Goal: Find specific page/section: Find specific page/section

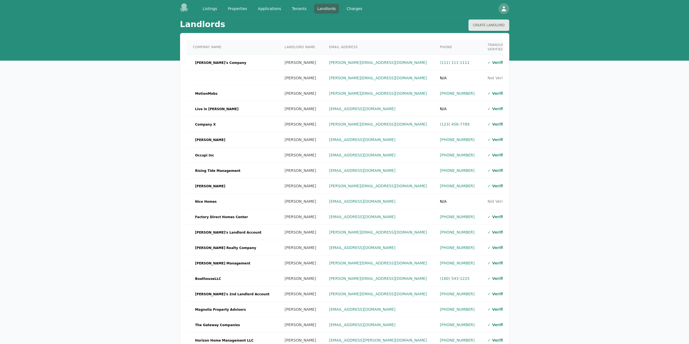
click at [607, 202] on div "Landlords Create Landlord Company Name Landlord Name Email Address Phone TransU…" at bounding box center [344, 192] width 689 height 350
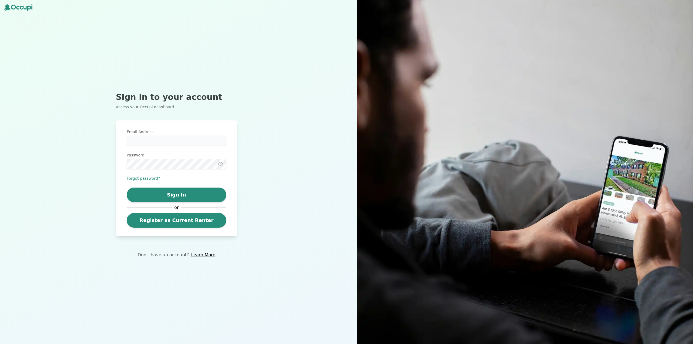
click at [0, 91] on div "Sign in to your account Access your Occupi dashboard Email Address Password For…" at bounding box center [176, 172] width 353 height 344
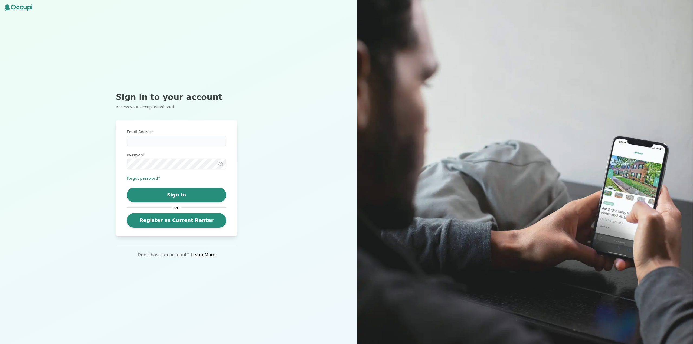
type input "**********"
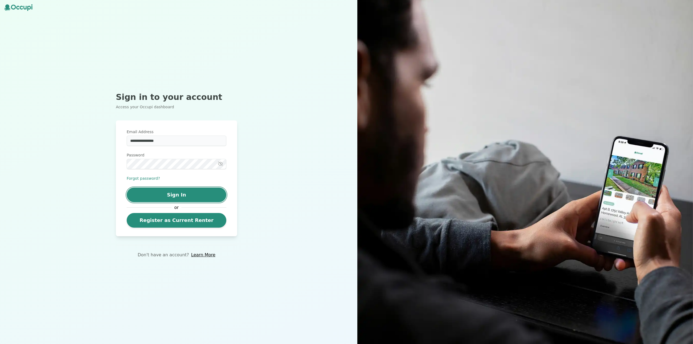
drag, startPoint x: 192, startPoint y: 192, endPoint x: 180, endPoint y: 170, distance: 25.2
click at [189, 191] on button "Sign In" at bounding box center [177, 195] width 100 height 15
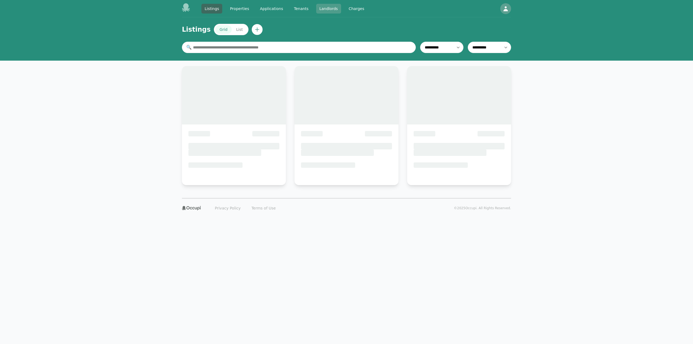
click at [316, 10] on link "Landlords" at bounding box center [328, 9] width 25 height 10
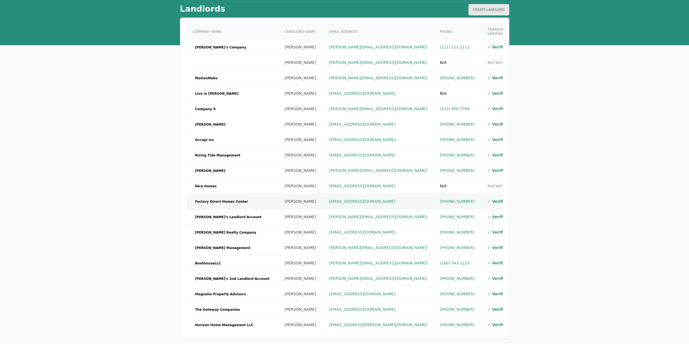
scroll to position [50, 0]
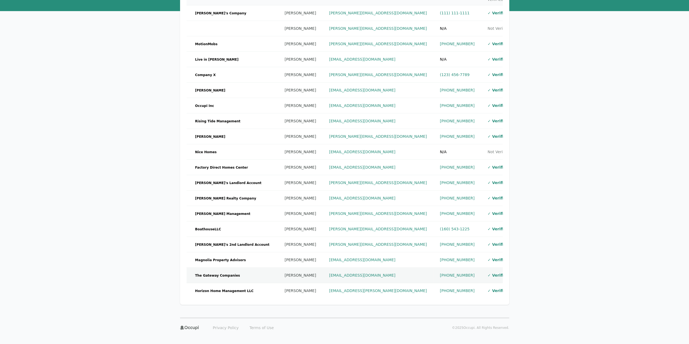
click at [238, 268] on td "The Gateway Companies" at bounding box center [233, 275] width 92 height 15
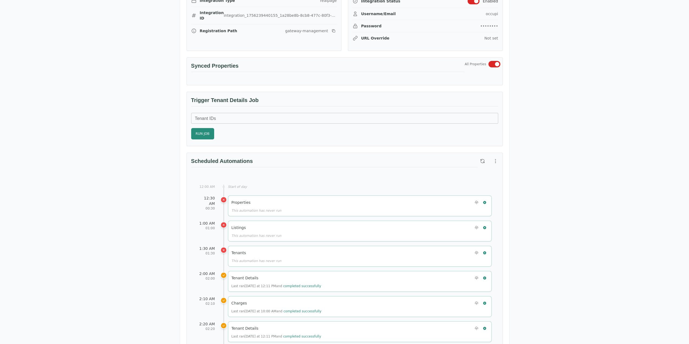
scroll to position [135, 0]
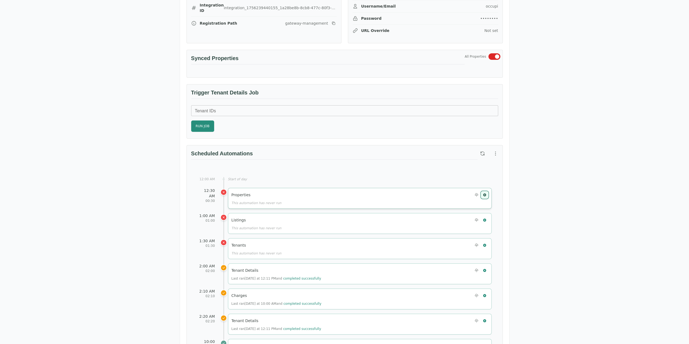
click at [486, 193] on icon "button" at bounding box center [485, 195] width 4 height 4
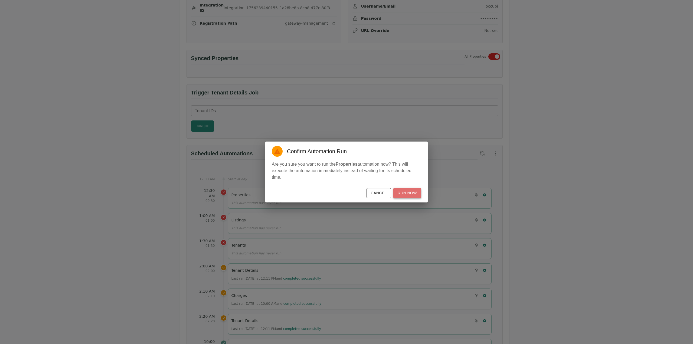
click at [414, 195] on button "Run Now" at bounding box center [408, 193] width 28 height 10
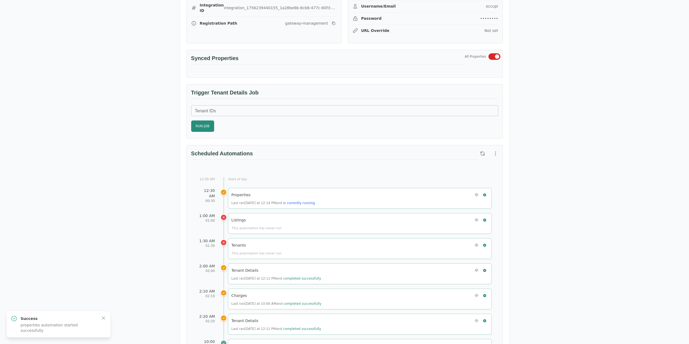
click at [610, 277] on div "Michelle Clark The Gateway Companies 22 Inverness Parkway, Suite 222 Birmingham…" at bounding box center [344, 306] width 689 height 849
click at [484, 153] on icon "button" at bounding box center [483, 154] width 4 height 4
click at [485, 218] on icon "button" at bounding box center [485, 220] width 4 height 4
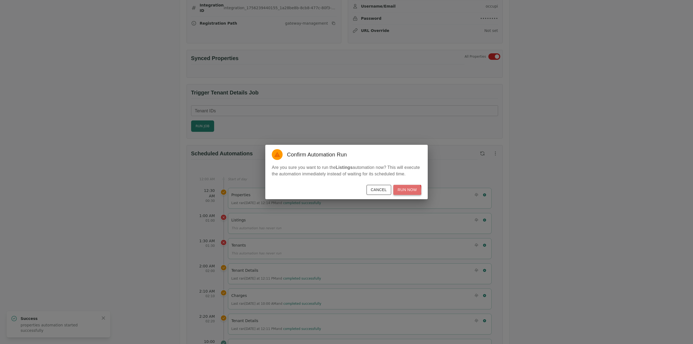
click at [406, 191] on button "Run Now" at bounding box center [408, 190] width 28 height 10
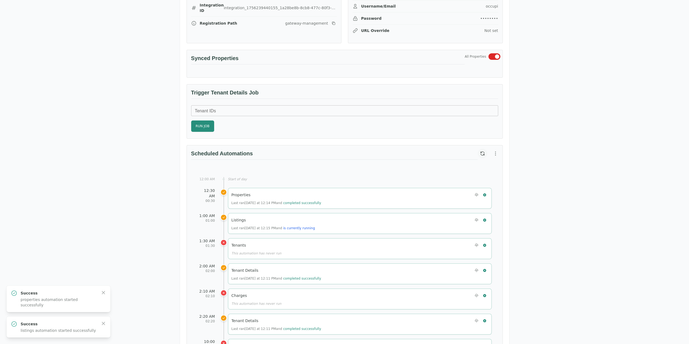
click at [481, 152] on icon "button" at bounding box center [483, 154] width 4 height 4
click at [481, 155] on icon "button" at bounding box center [482, 153] width 5 height 5
click at [479, 152] on button "button" at bounding box center [483, 154] width 10 height 10
click at [486, 244] on icon "button" at bounding box center [485, 246] width 4 height 4
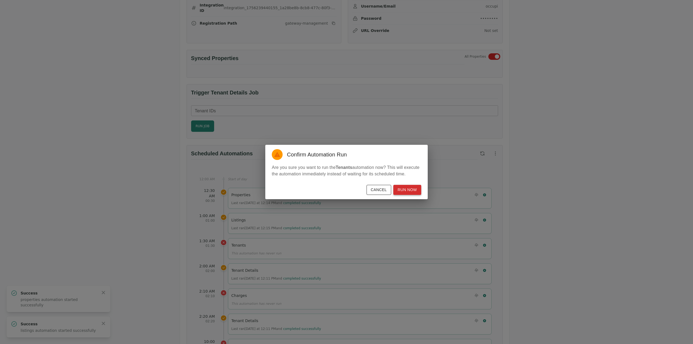
click at [413, 185] on button "Run Now" at bounding box center [408, 190] width 28 height 10
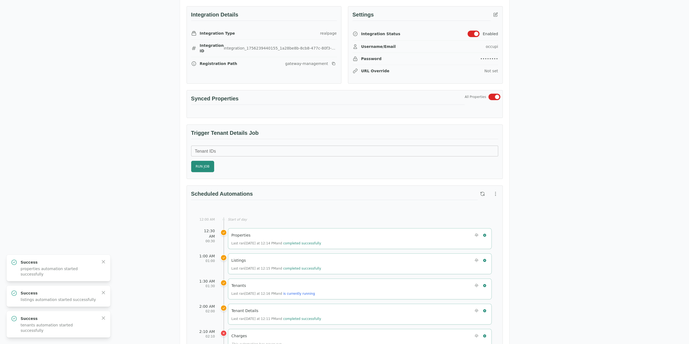
scroll to position [0, 0]
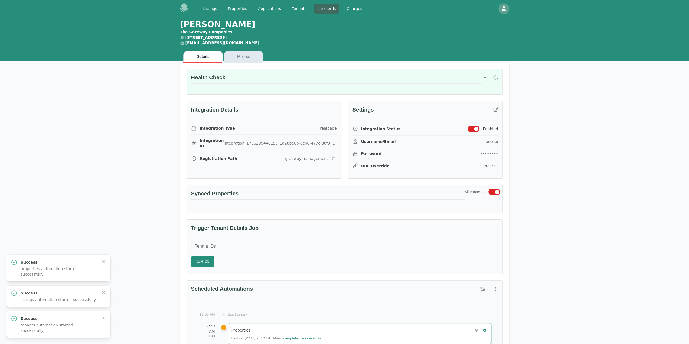
click at [225, 6] on link "Properties" at bounding box center [238, 9] width 26 height 10
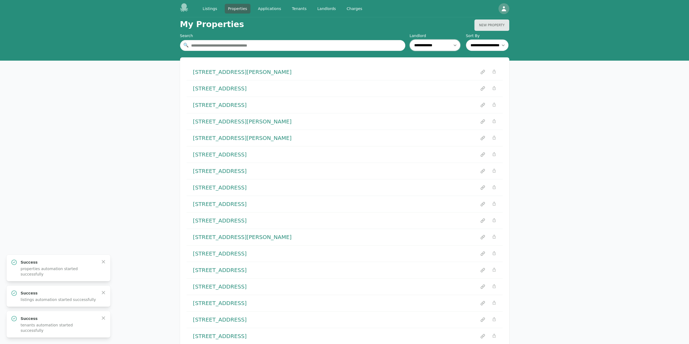
click at [436, 42] on select "**********" at bounding box center [435, 45] width 51 height 11
select select "**"
click at [410, 40] on select "**********" at bounding box center [435, 45] width 51 height 11
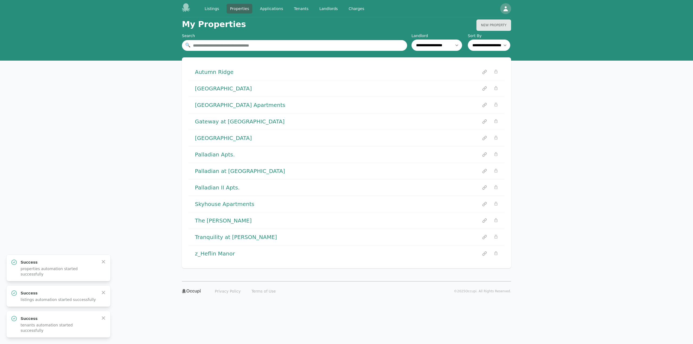
click at [238, 204] on h1 "Skyhouse Apartments" at bounding box center [225, 204] width 60 height 8
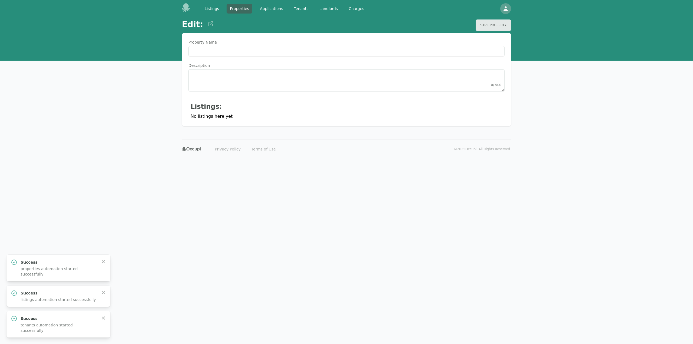
type Name "**********"
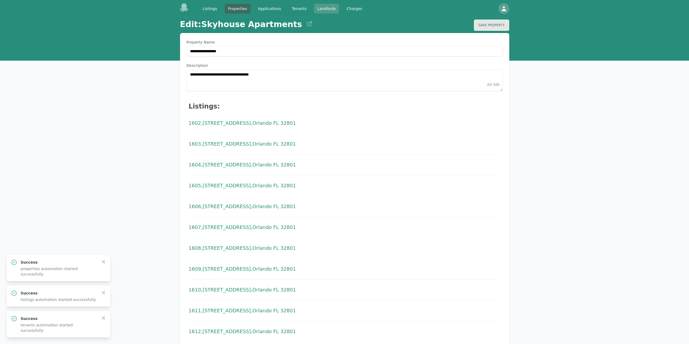
click at [315, 8] on link "Landlords" at bounding box center [326, 9] width 25 height 10
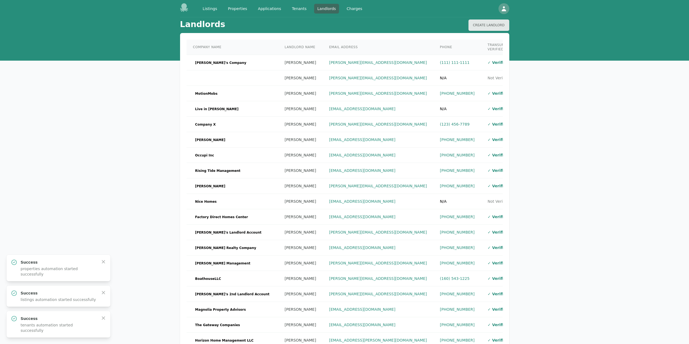
drag, startPoint x: 51, startPoint y: 133, endPoint x: 137, endPoint y: 98, distance: 92.1
click at [51, 132] on div "Landlords Create Landlord Company Name Landlord Name Email Address Phone TransU…" at bounding box center [344, 192] width 689 height 350
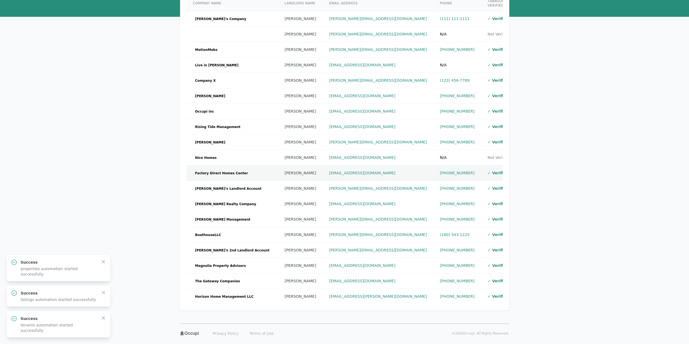
scroll to position [50, 0]
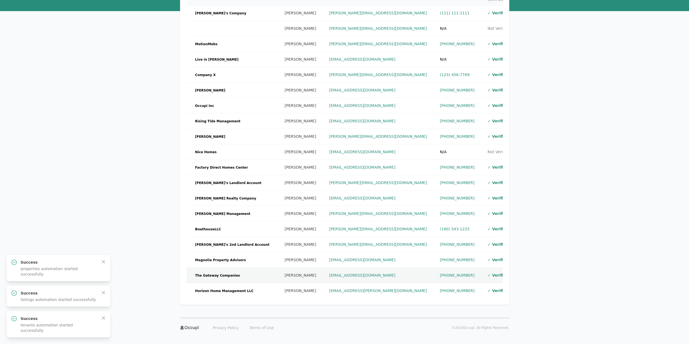
click at [385, 270] on td "mclark@gatewaymgt.com" at bounding box center [378, 275] width 111 height 15
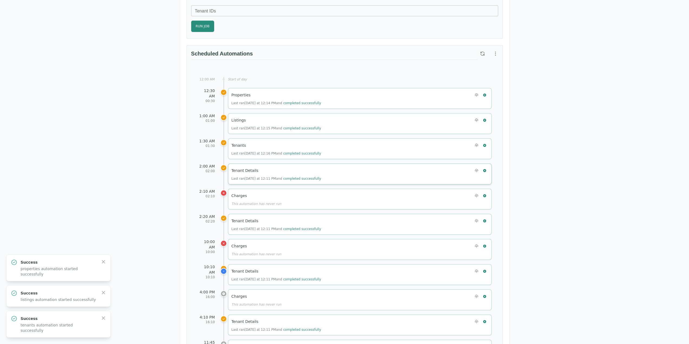
scroll to position [243, 0]
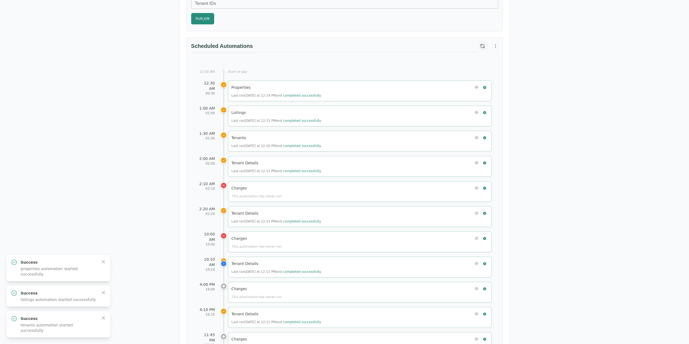
click at [484, 43] on icon "button" at bounding box center [482, 45] width 5 height 5
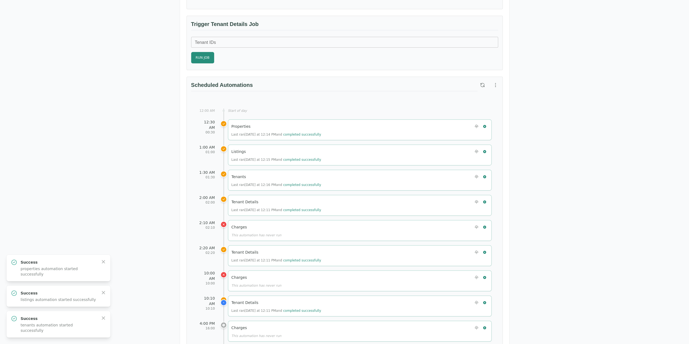
scroll to position [0, 0]
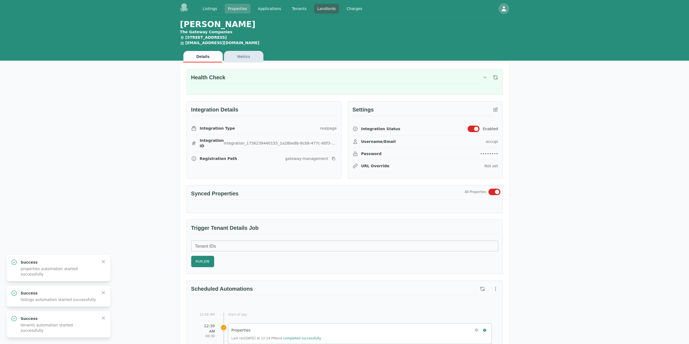
click at [240, 11] on link "Properties" at bounding box center [238, 9] width 26 height 10
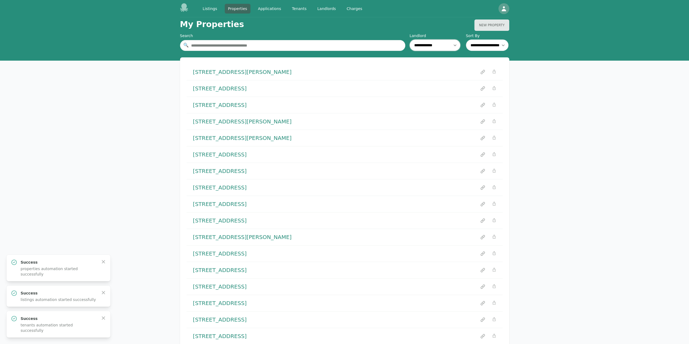
drag, startPoint x: 424, startPoint y: 48, endPoint x: 424, endPoint y: 45, distance: 3.3
click at [424, 48] on select "**********" at bounding box center [435, 45] width 51 height 11
click at [424, 44] on select "**********" at bounding box center [435, 45] width 51 height 11
select select "**"
click at [410, 40] on select "**********" at bounding box center [435, 45] width 51 height 11
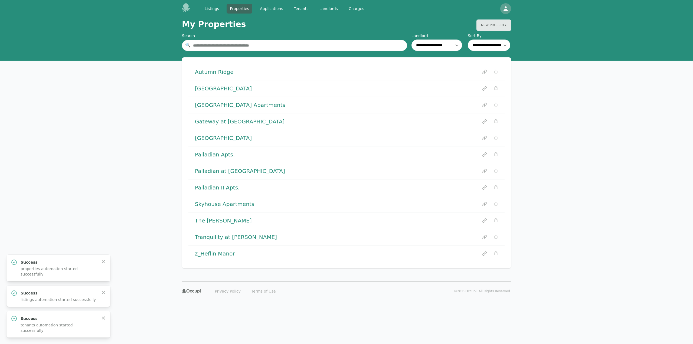
click at [215, 198] on div "Skyhouse Apartments" at bounding box center [347, 204] width 316 height 16
click at [214, 205] on h1 "Skyhouse Apartments" at bounding box center [225, 204] width 60 height 8
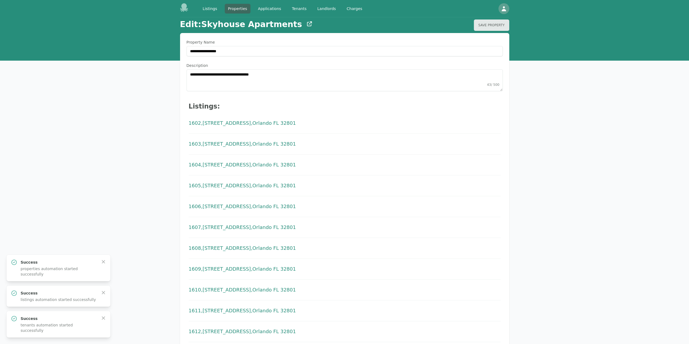
click at [306, 22] on icon at bounding box center [309, 24] width 7 height 7
click at [325, 10] on link "Landlords" at bounding box center [326, 9] width 25 height 10
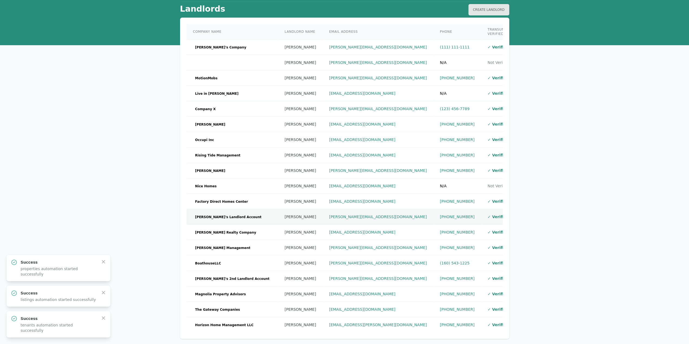
scroll to position [50, 0]
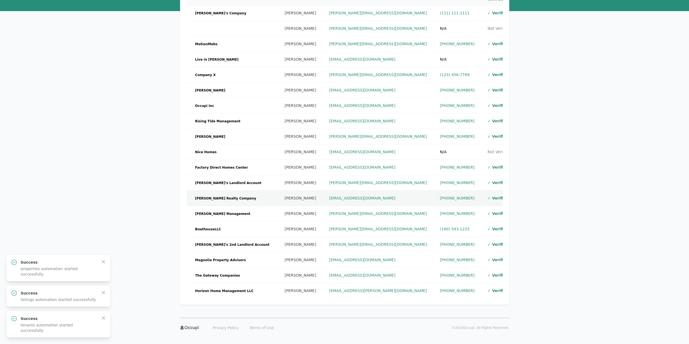
click at [240, 191] on td "Watts Realty Company" at bounding box center [233, 198] width 92 height 15
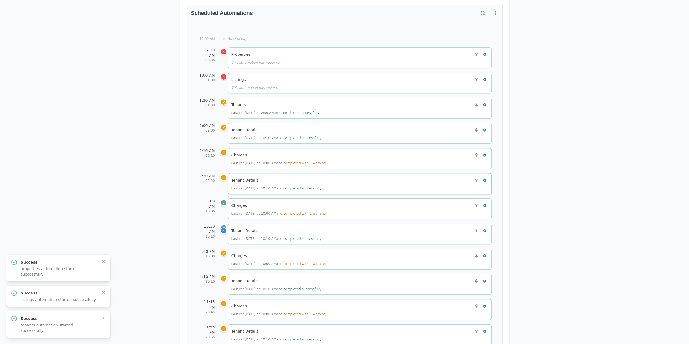
scroll to position [87, 0]
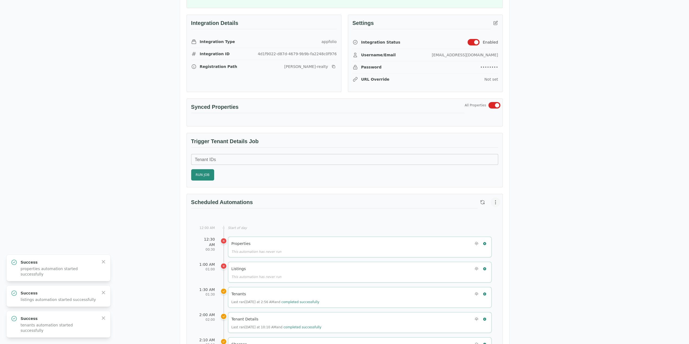
click at [494, 200] on icon "button" at bounding box center [495, 202] width 5 height 5
click at [472, 221] on span "View Automation History" at bounding box center [470, 222] width 48 height 7
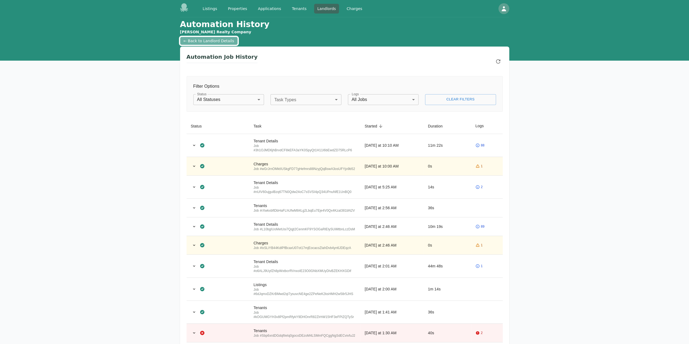
click at [194, 44] on link "← Back to Landlord Details" at bounding box center [209, 41] width 58 height 8
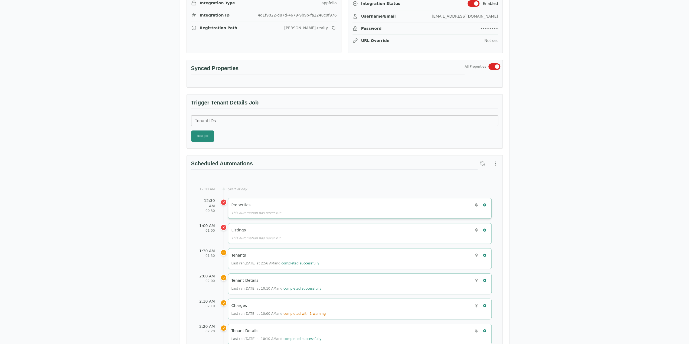
scroll to position [190, 0]
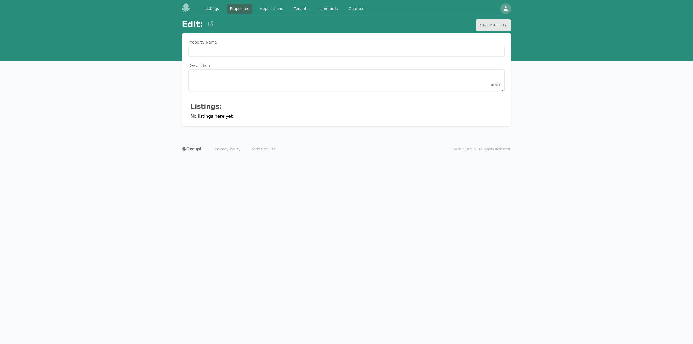
type Name "**********"
